Goal: Information Seeking & Learning: Learn about a topic

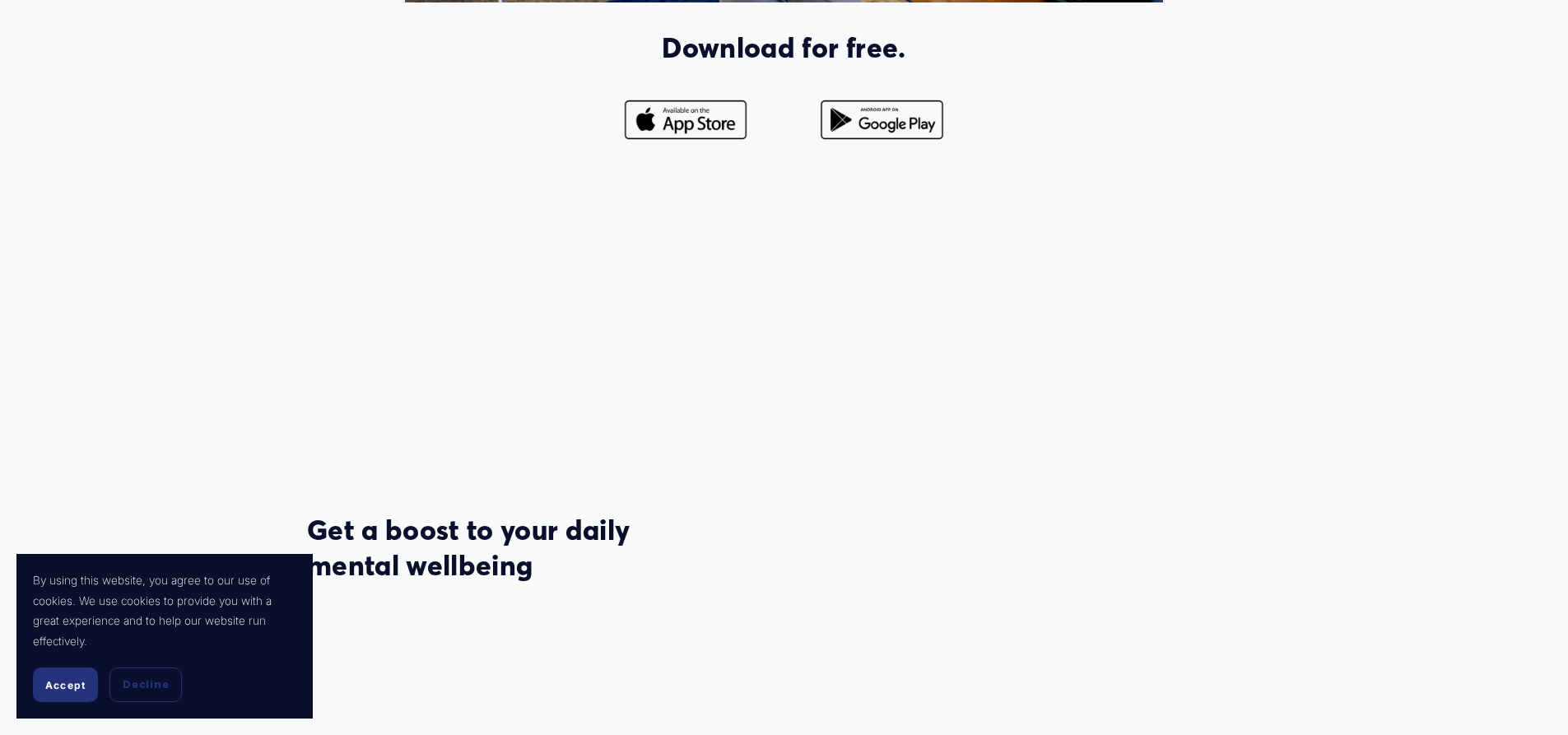
scroll to position [1811, 0]
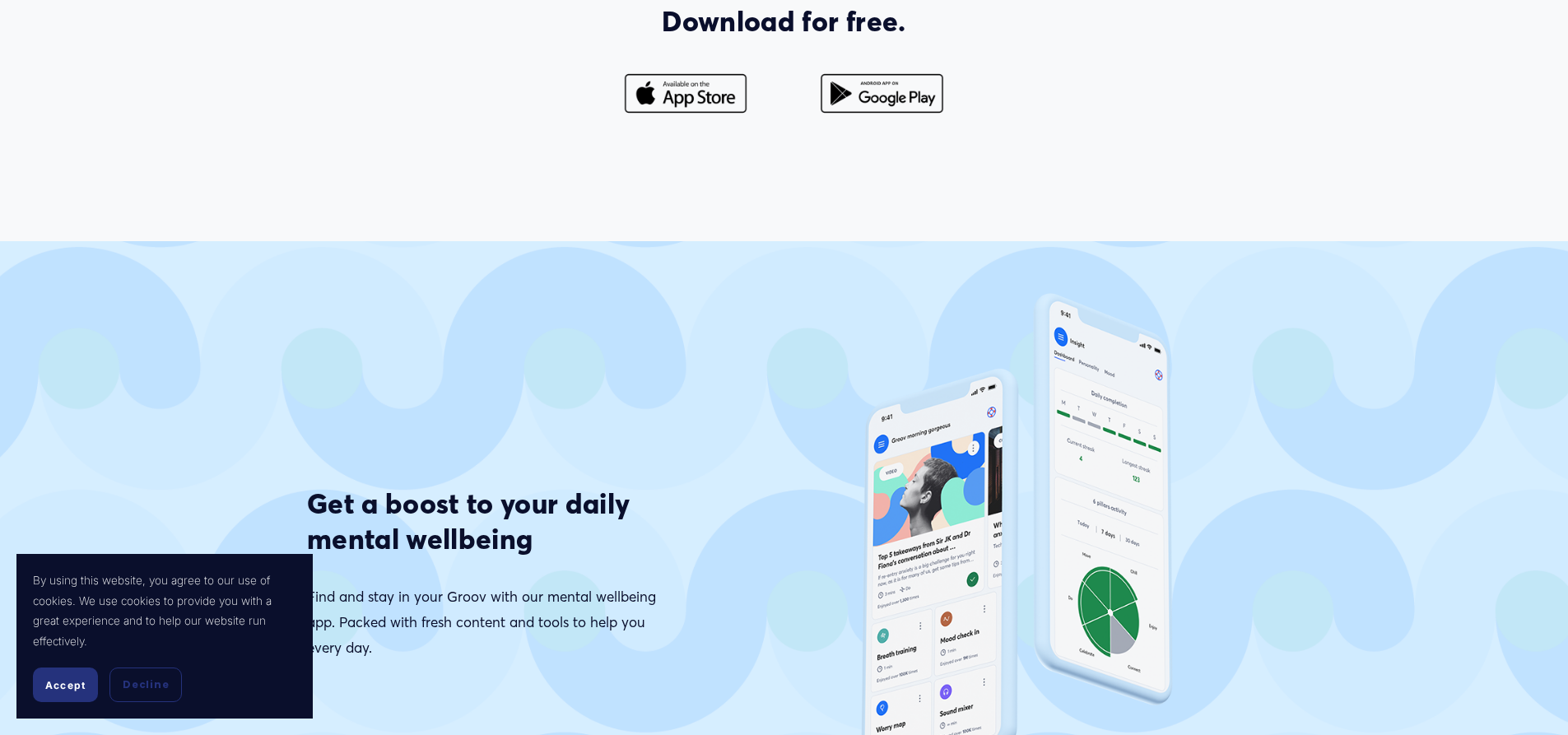
click at [872, 119] on div at bounding box center [882, 92] width 169 height 52
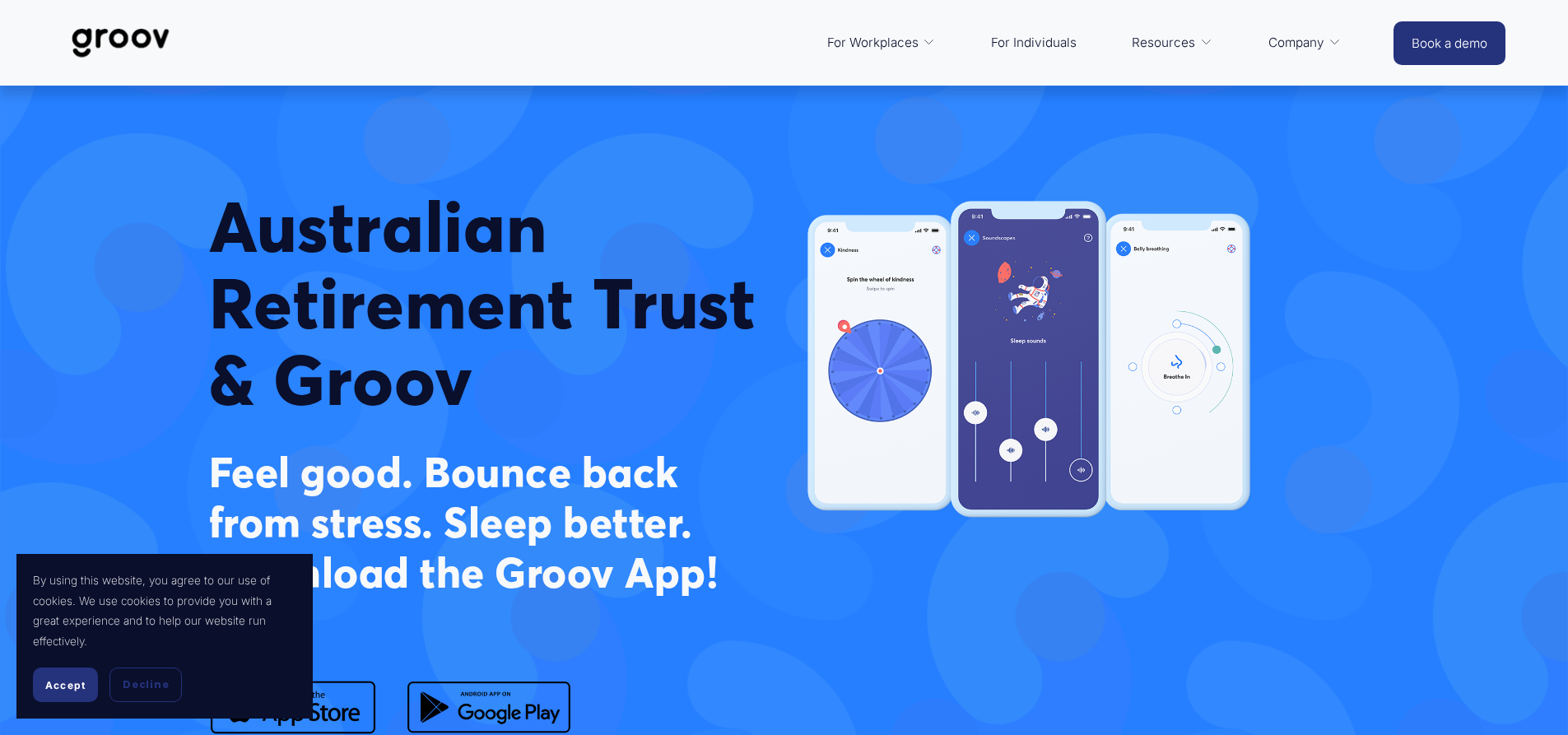
click at [72, 682] on span "Accept" at bounding box center [65, 685] width 40 height 12
